Goal: Transaction & Acquisition: Subscribe to service/newsletter

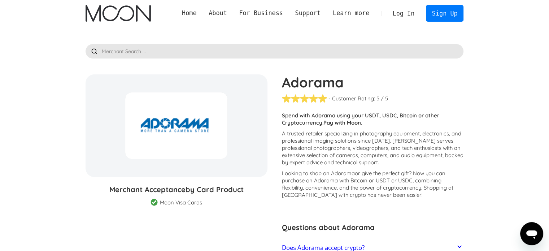
scroll to position [60, 0]
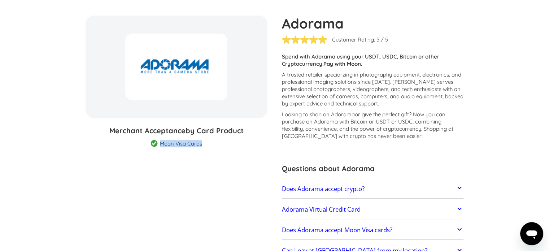
drag, startPoint x: 161, startPoint y: 144, endPoint x: 206, endPoint y: 144, distance: 44.4
click at [206, 144] on div "Moon Visa Cards Moon Pro (🏅) Visa Cards Moon Verified (🛡️) Visa Cards Moon Pro …" at bounding box center [177, 143] width 60 height 7
copy div "Moon Visa Cards"
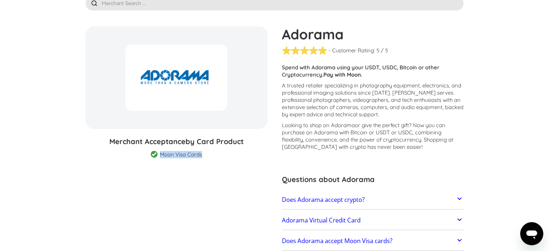
scroll to position [0, 0]
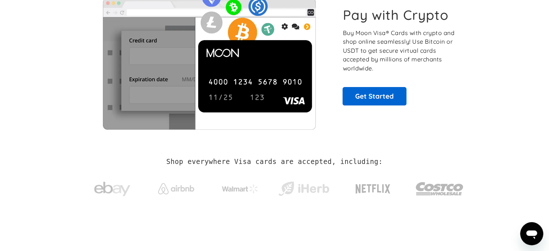
scroll to position [60, 0]
click at [384, 102] on link "Get Started" at bounding box center [375, 96] width 64 height 18
